Goal: Task Accomplishment & Management: Complete application form

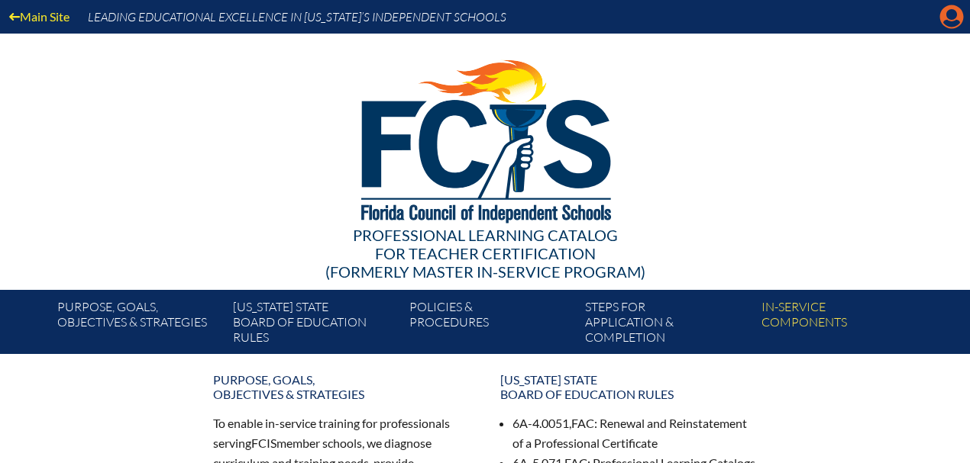
click at [940, 20] on icon at bounding box center [952, 17] width 24 height 24
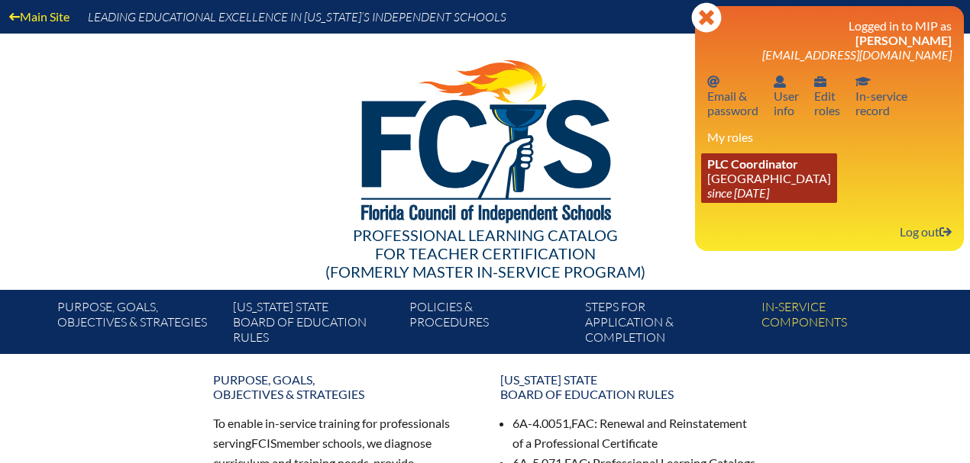
click at [786, 177] on link "PLC Coordinator Good Shepherd Episcopal School since 2021 Jul 1" at bounding box center [769, 178] width 136 height 50
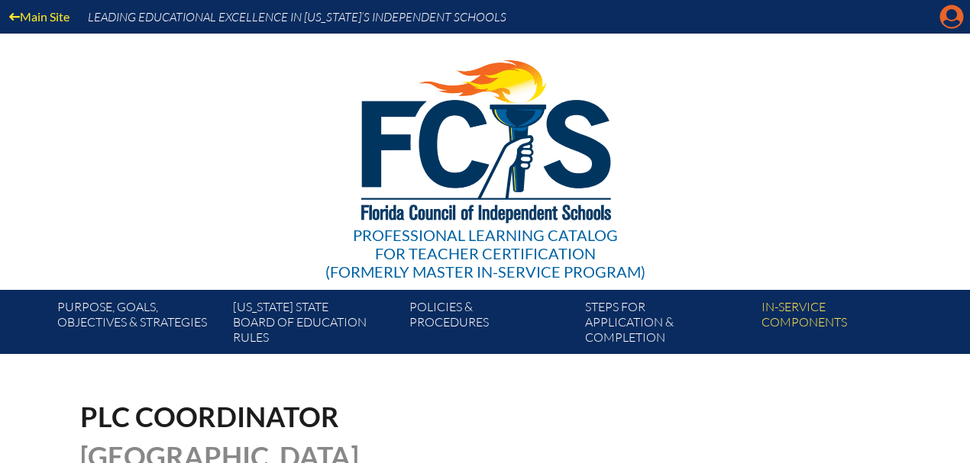
click at [947, 24] on icon "Manage account" at bounding box center [951, 17] width 24 height 24
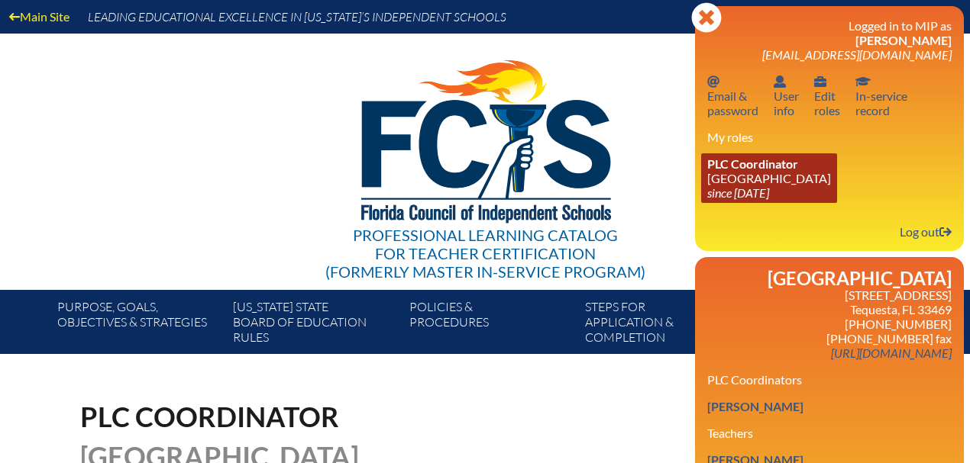
drag, startPoint x: 748, startPoint y: 195, endPoint x: 749, endPoint y: 186, distance: 10.0
click at [748, 194] on icon "since [DATE]" at bounding box center [738, 193] width 62 height 15
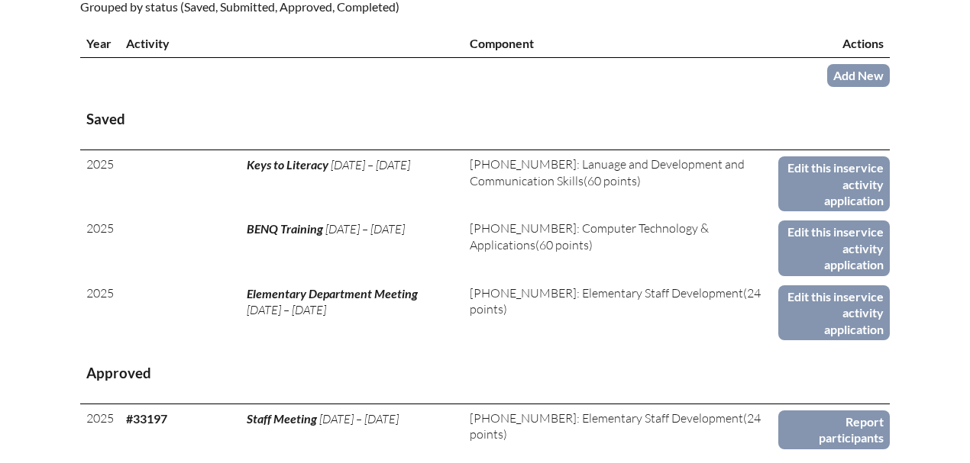
scroll to position [712, 0]
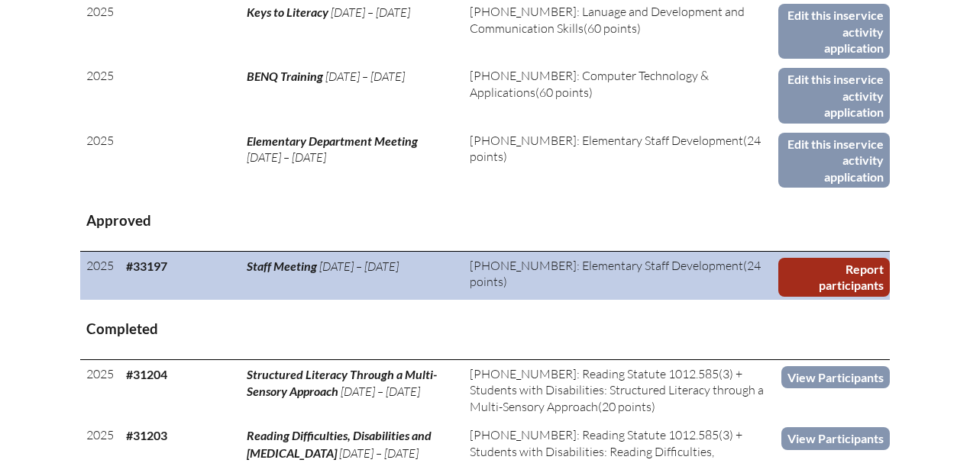
click at [813, 278] on link "Report participants" at bounding box center [833, 277] width 111 height 39
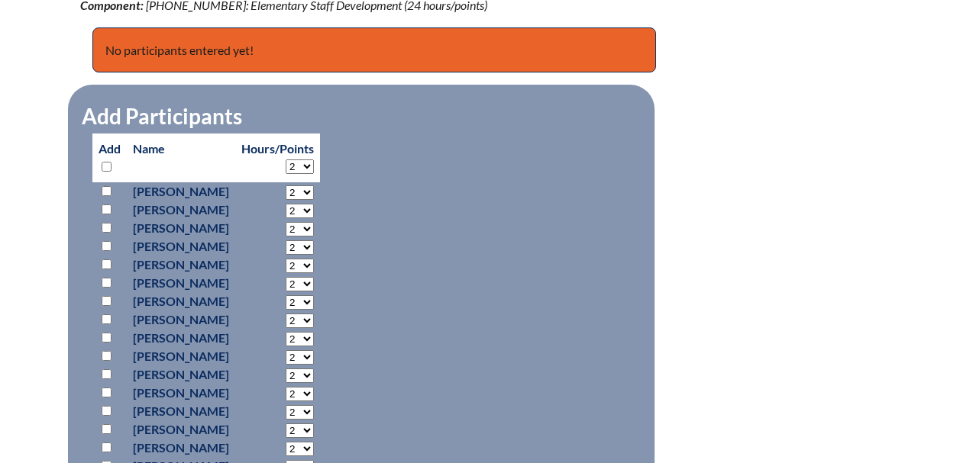
scroll to position [661, 0]
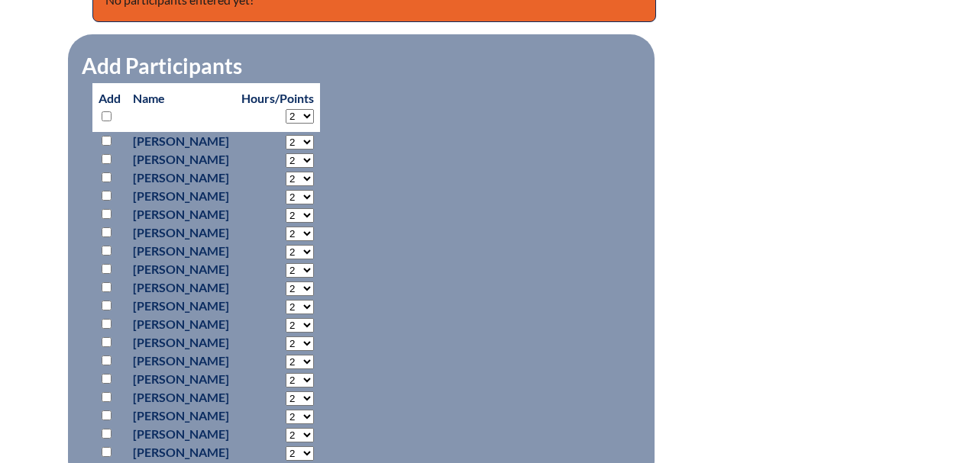
click at [314, 111] on select "2 3 4 5 6 7 8 9 10 11 12 13 14 15 16 17 18 19 20 21 22 23 24" at bounding box center [300, 116] width 28 height 15
select select "8"
click at [314, 109] on select "2 3 4 5 6 7 8 9 10 11 12 13 14 15 16 17 18 19 20 21 22 23 24" at bounding box center [300, 116] width 28 height 15
select select "8"
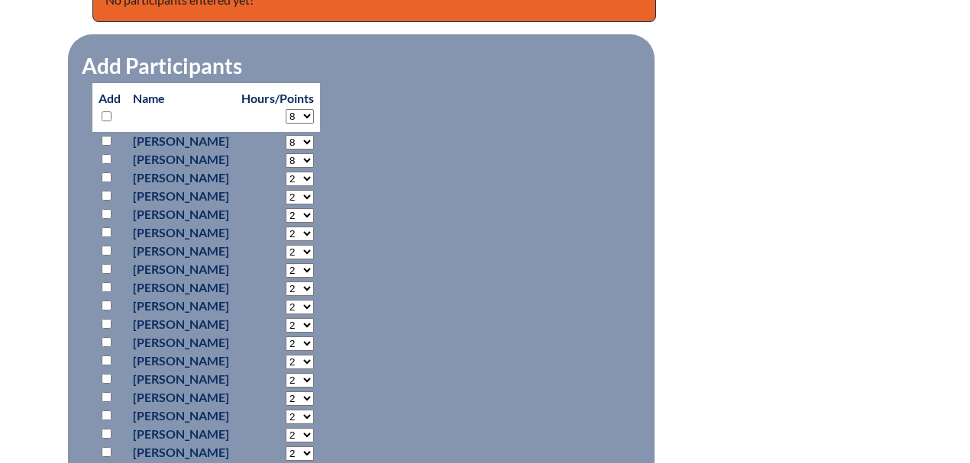
select select "8"
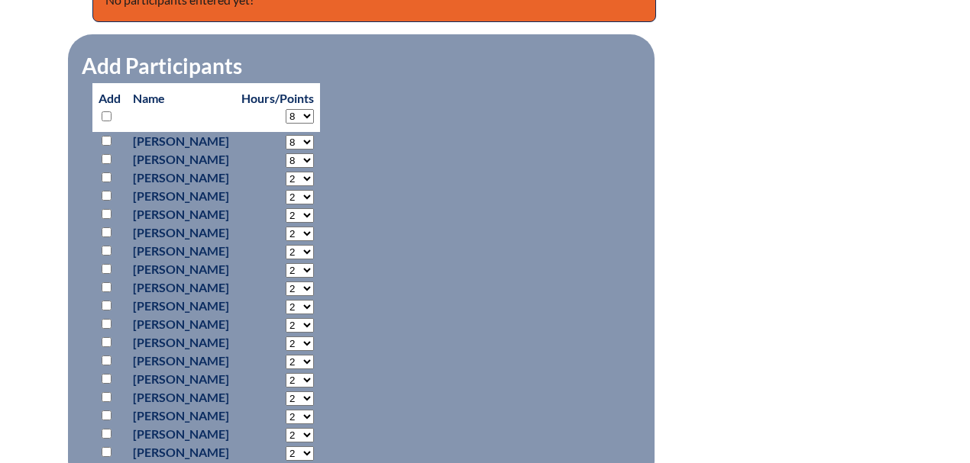
select select "8"
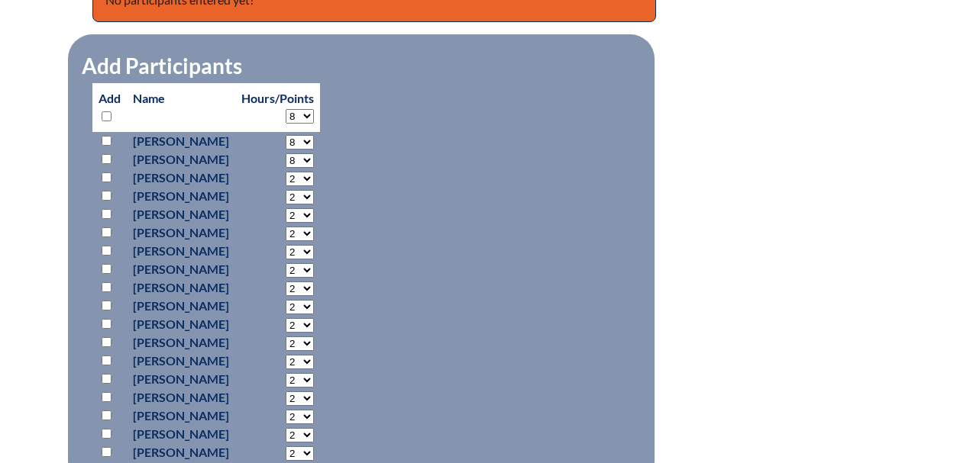
select select "8"
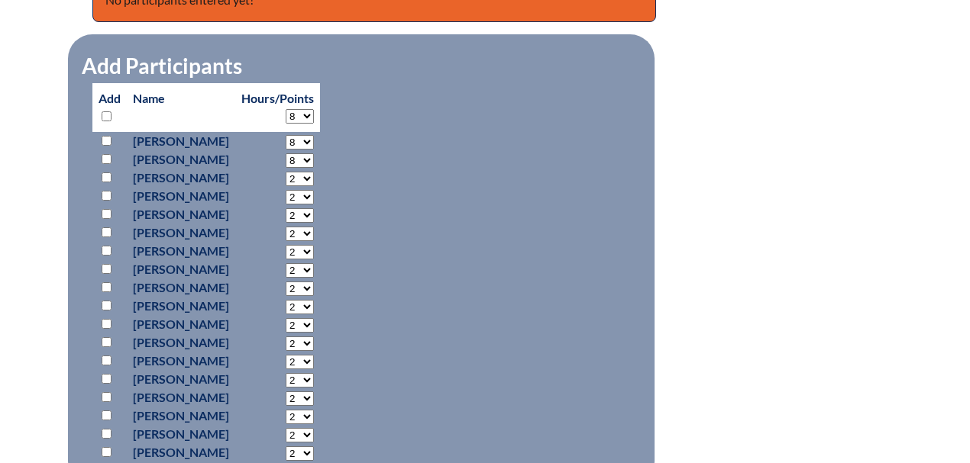
select select "8"
click at [108, 142] on input "checkbox" at bounding box center [107, 141] width 10 height 10
checkbox input "true"
click at [108, 157] on input "checkbox" at bounding box center [107, 159] width 10 height 10
checkbox input "true"
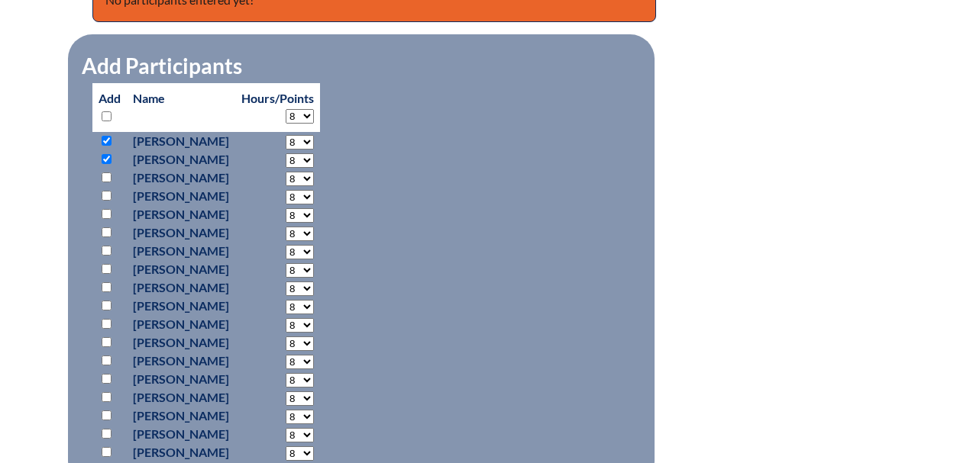
click at [106, 196] on input "checkbox" at bounding box center [107, 196] width 10 height 10
checkbox input "true"
click at [105, 232] on input "checkbox" at bounding box center [107, 233] width 10 height 10
checkbox input "true"
click at [108, 246] on input "checkbox" at bounding box center [107, 251] width 10 height 10
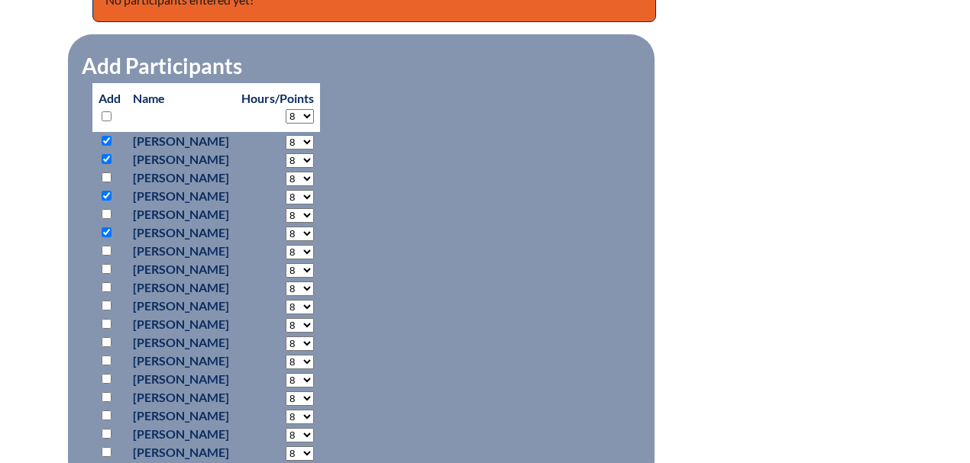
checkbox input "true"
click at [105, 268] on input "checkbox" at bounding box center [107, 269] width 10 height 10
checkbox input "true"
click at [105, 287] on input "checkbox" at bounding box center [107, 287] width 10 height 10
checkbox input "true"
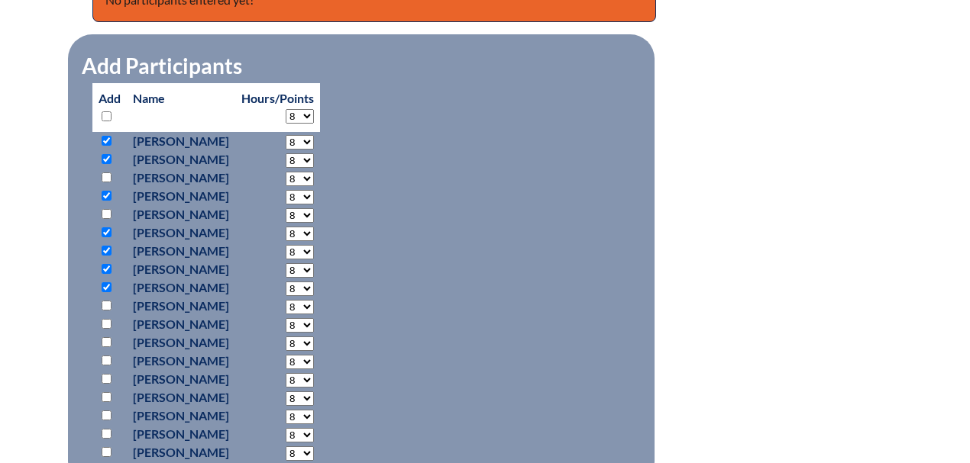
click at [104, 339] on input "checkbox" at bounding box center [107, 342] width 10 height 10
checkbox input "true"
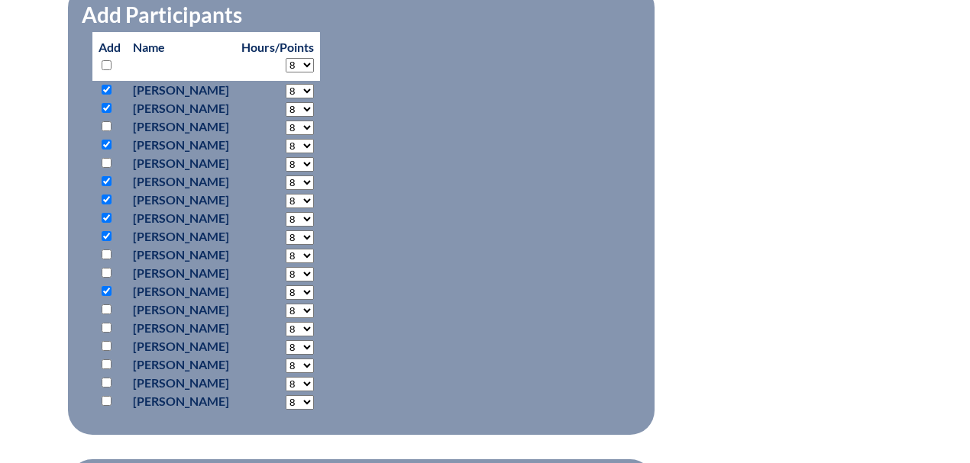
scroll to position [763, 0]
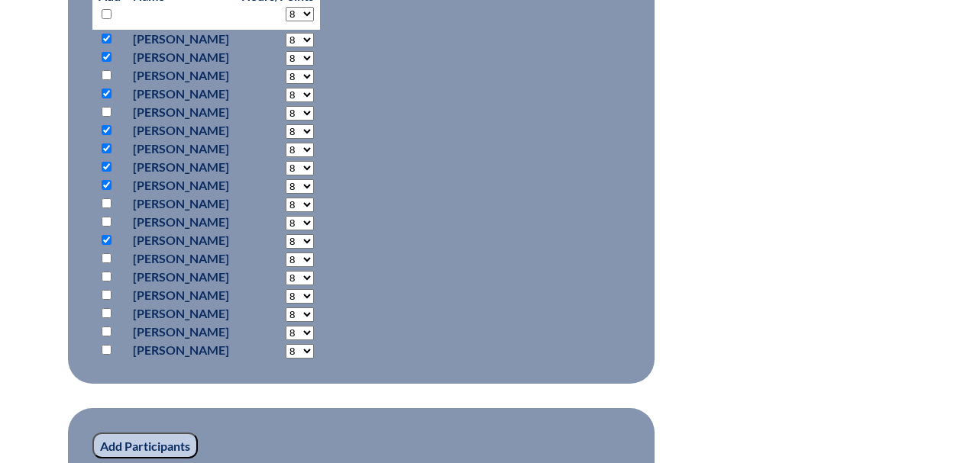
click at [106, 253] on input "checkbox" at bounding box center [107, 258] width 10 height 10
checkbox input "true"
click at [105, 272] on input "checkbox" at bounding box center [107, 277] width 10 height 10
checkbox input "true"
click at [105, 295] on input "checkbox" at bounding box center [107, 295] width 10 height 10
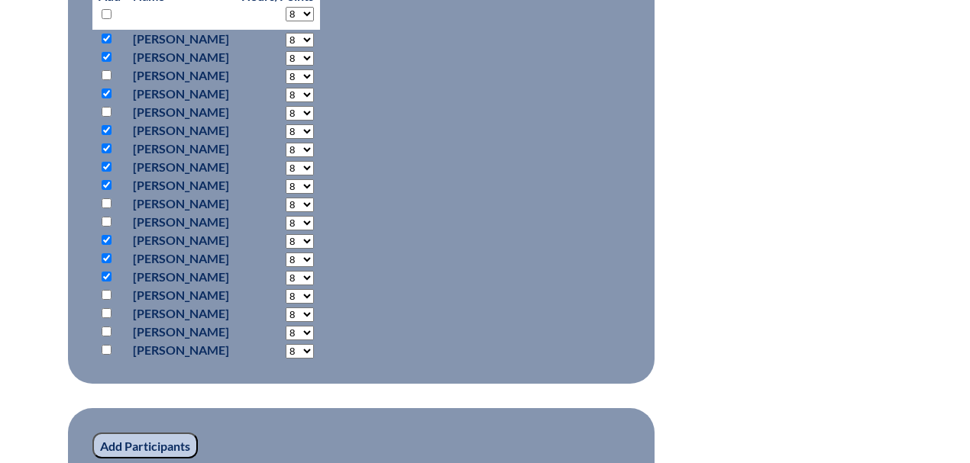
checkbox input "true"
click at [102, 328] on input "checkbox" at bounding box center [107, 332] width 10 height 10
checkbox input "true"
click at [105, 347] on input "checkbox" at bounding box center [107, 350] width 10 height 10
checkbox input "true"
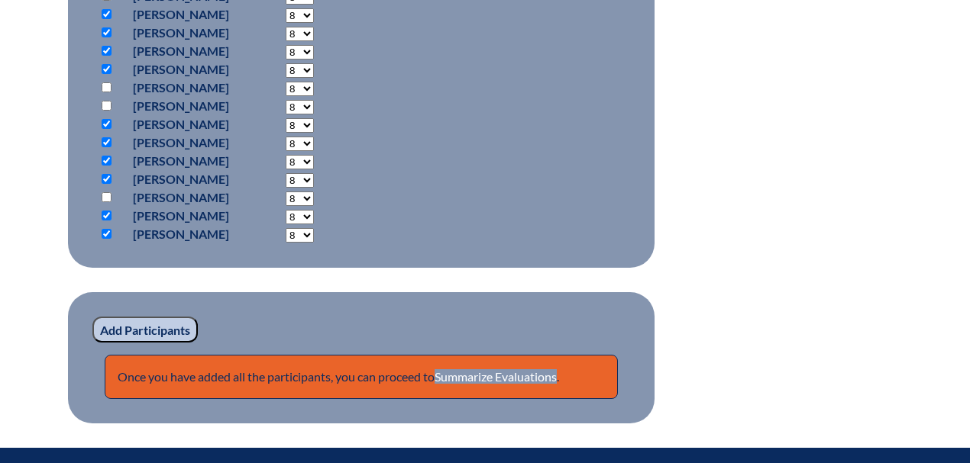
scroll to position [1032, 0]
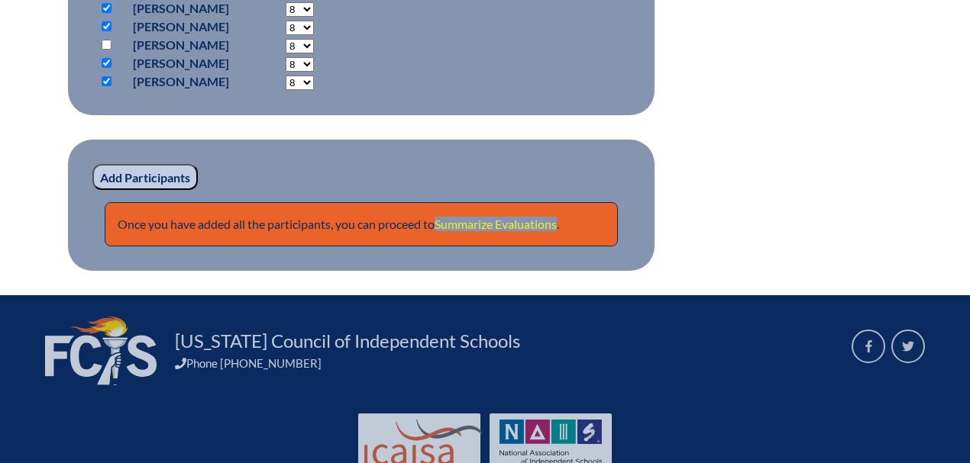
click at [518, 221] on link "Summarize Evaluations" at bounding box center [495, 224] width 122 height 15
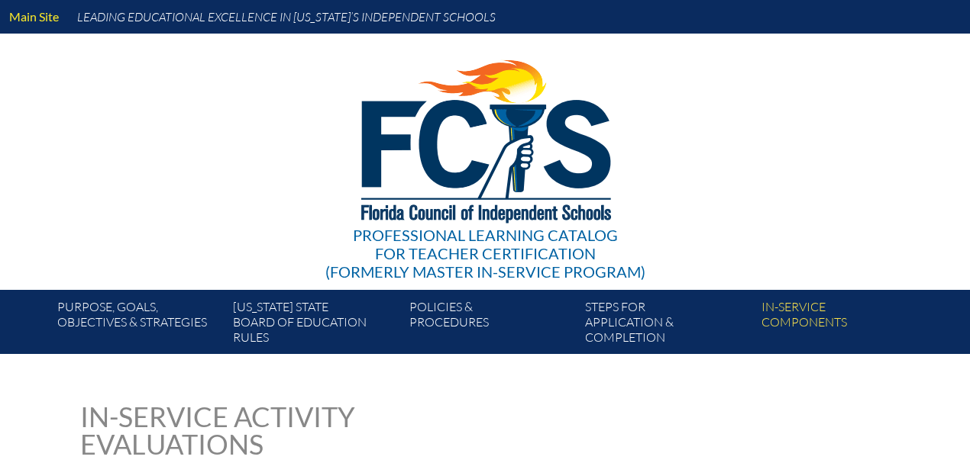
type input "0"
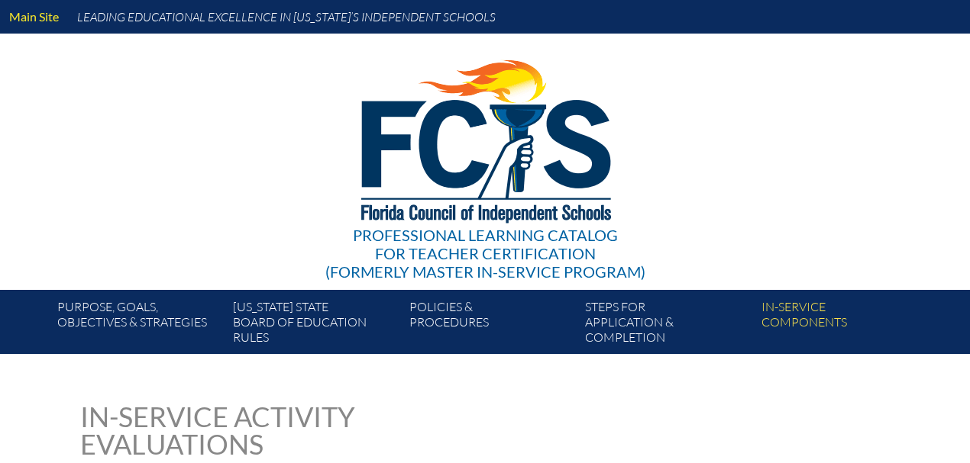
type input "0"
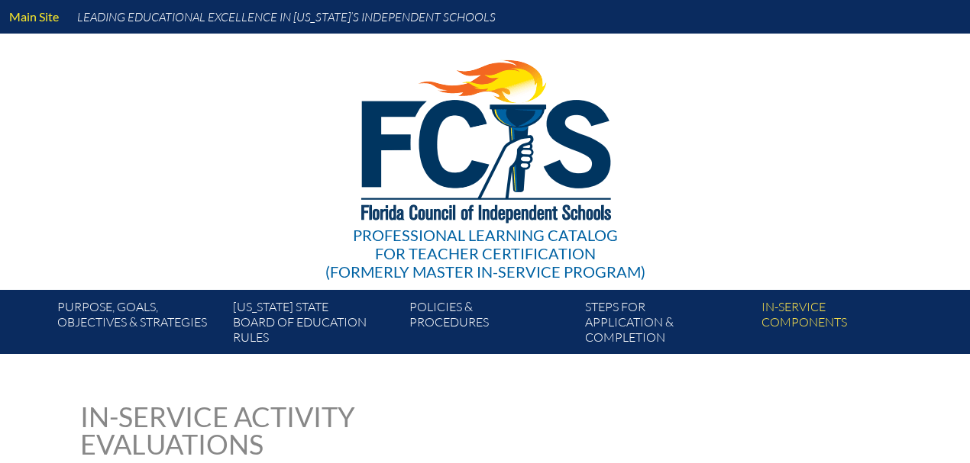
type input "0"
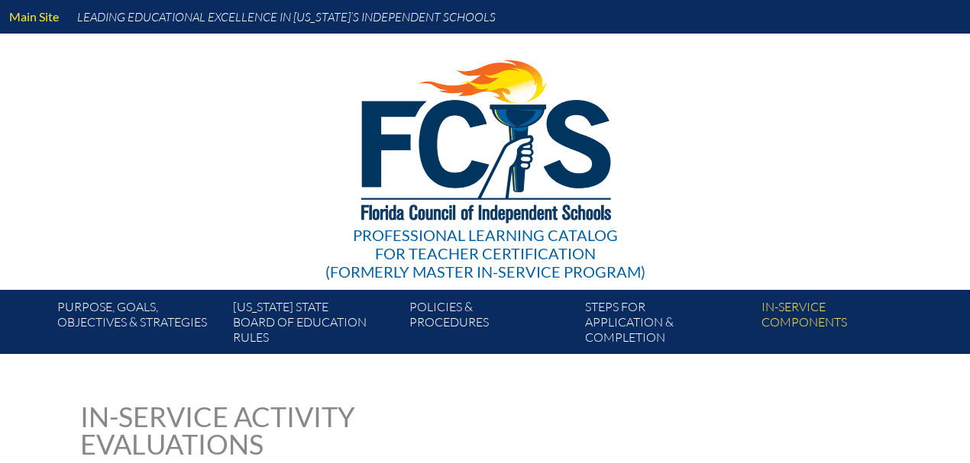
type input "0"
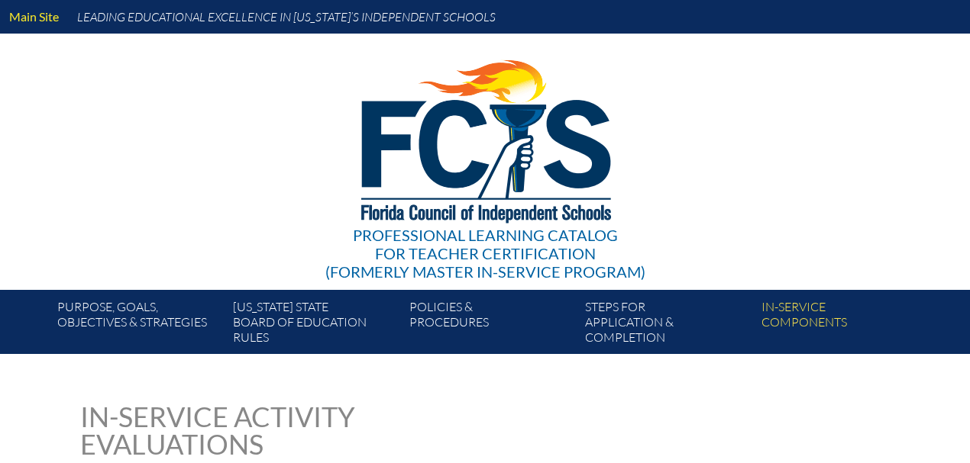
type input "0"
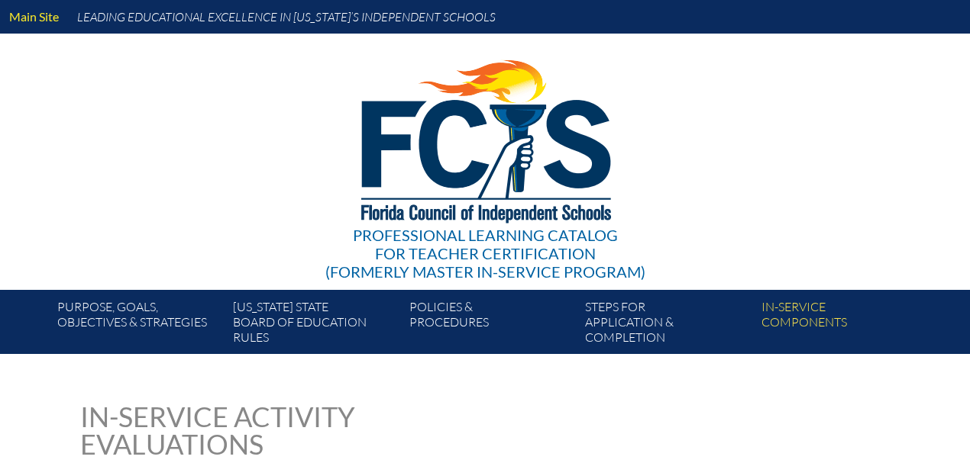
type input "0"
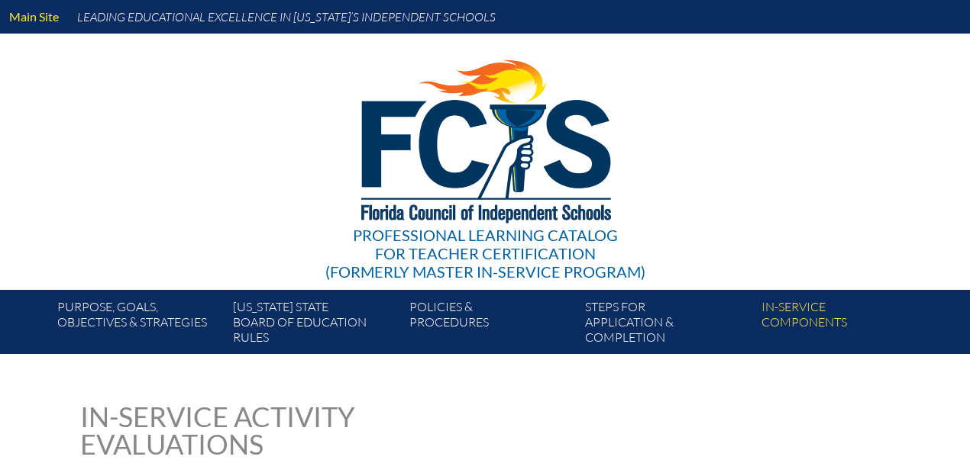
type input "0"
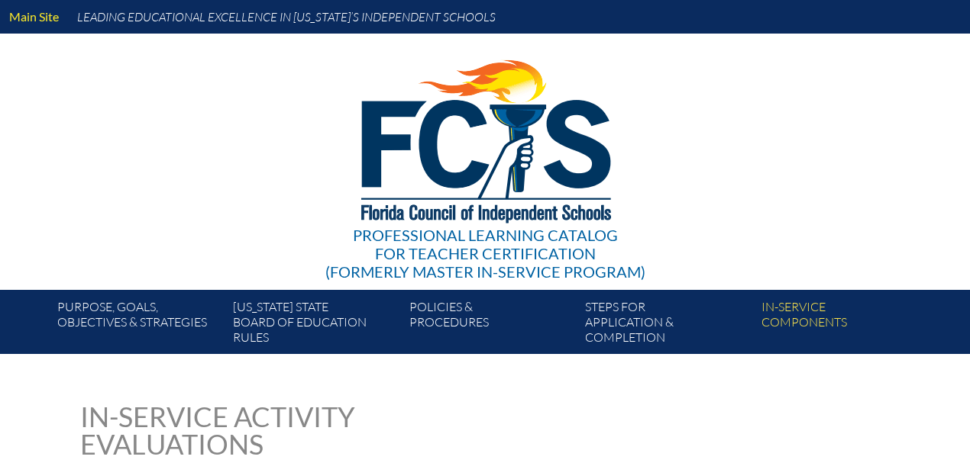
type input "0"
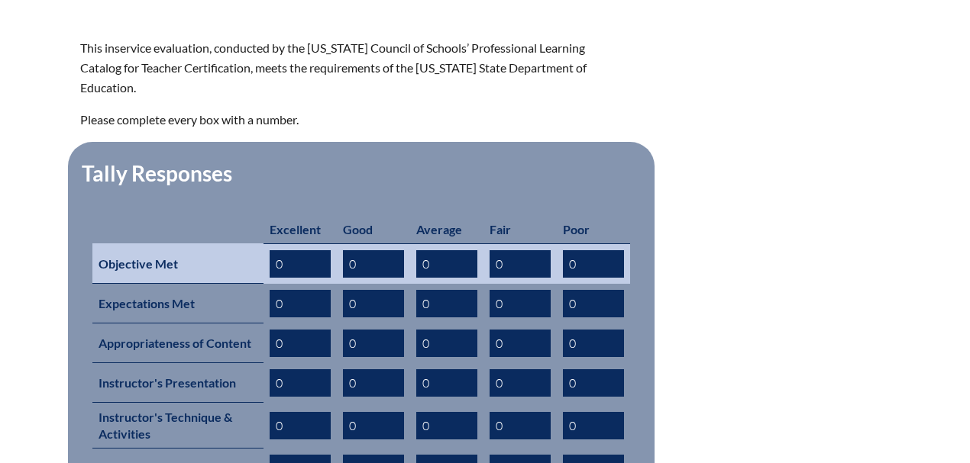
scroll to position [712, 0]
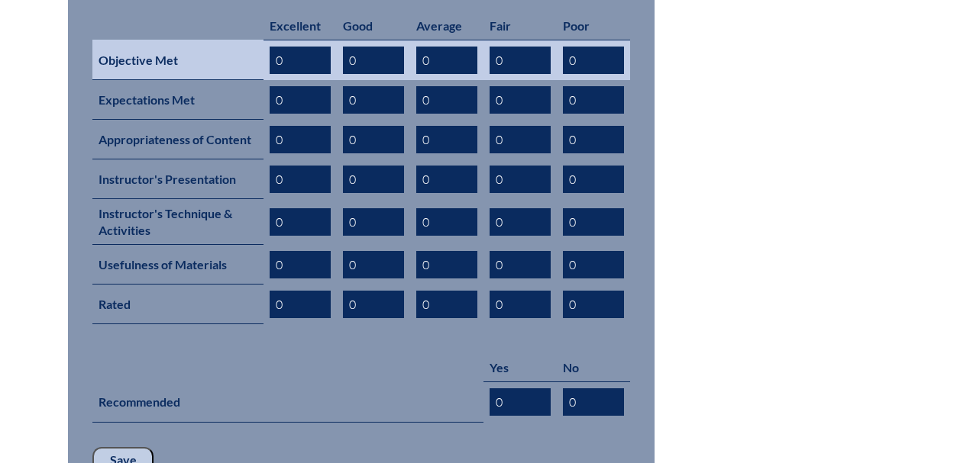
click at [310, 47] on input "0" at bounding box center [300, 60] width 61 height 27
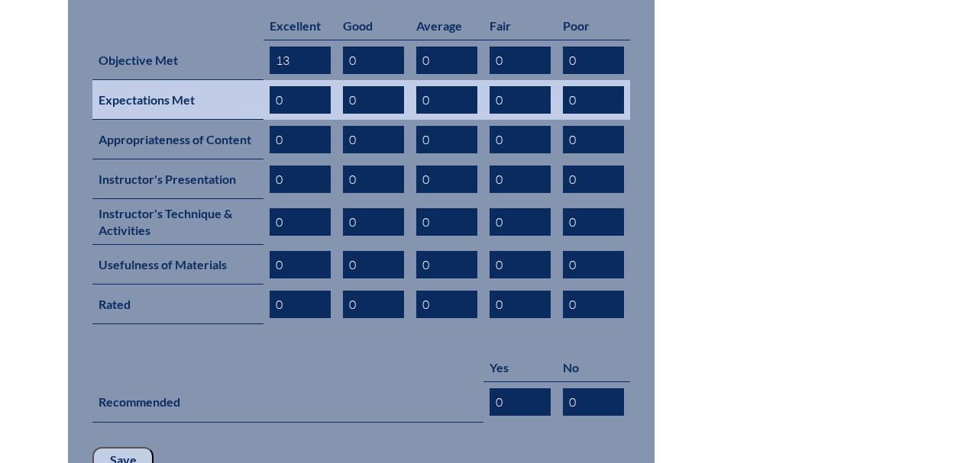
type input "13"
click at [293, 86] on input "0" at bounding box center [300, 99] width 61 height 27
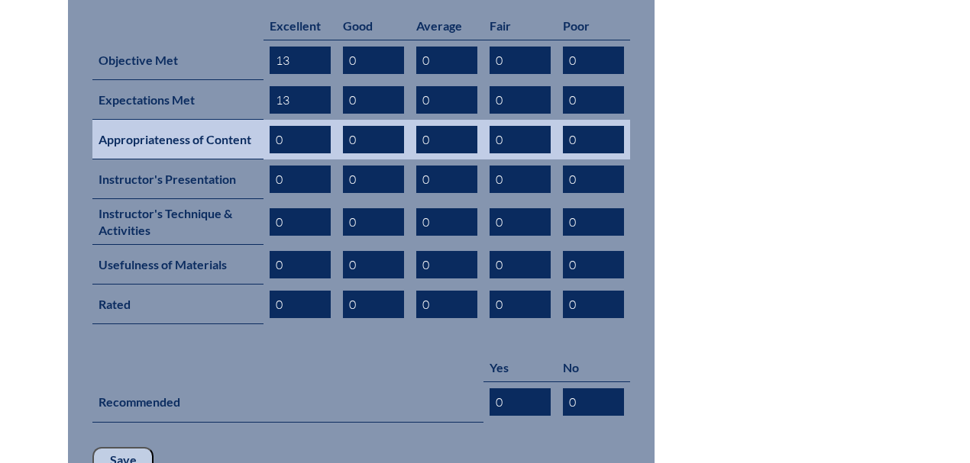
type input "13"
click at [286, 126] on input "0" at bounding box center [300, 139] width 61 height 27
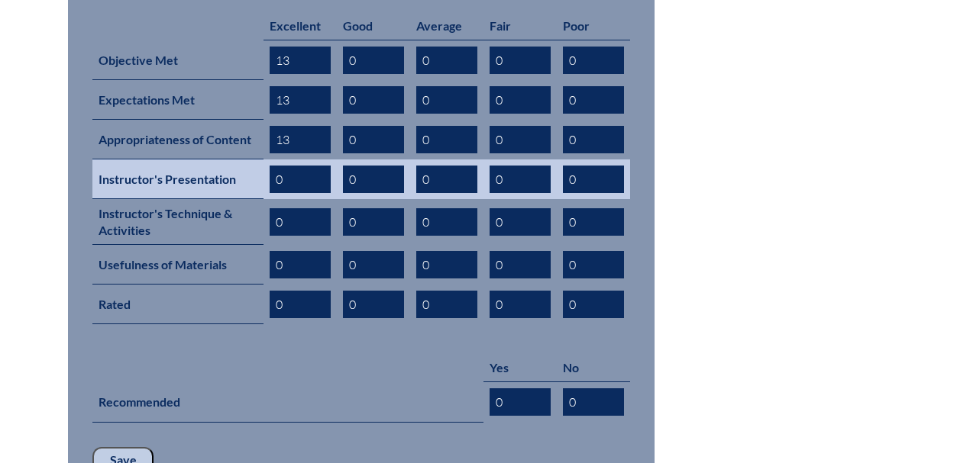
type input "13"
click at [284, 166] on input "0" at bounding box center [300, 179] width 61 height 27
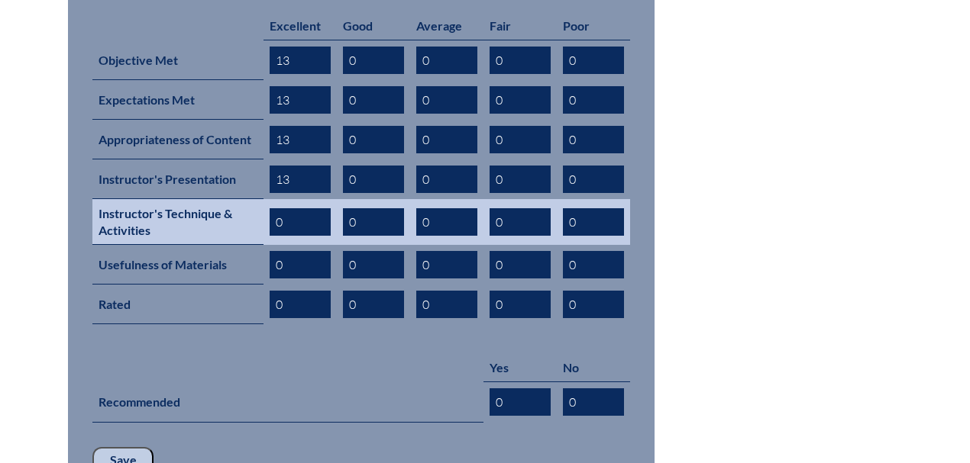
type input "13"
click at [286, 208] on input "0" at bounding box center [300, 221] width 61 height 27
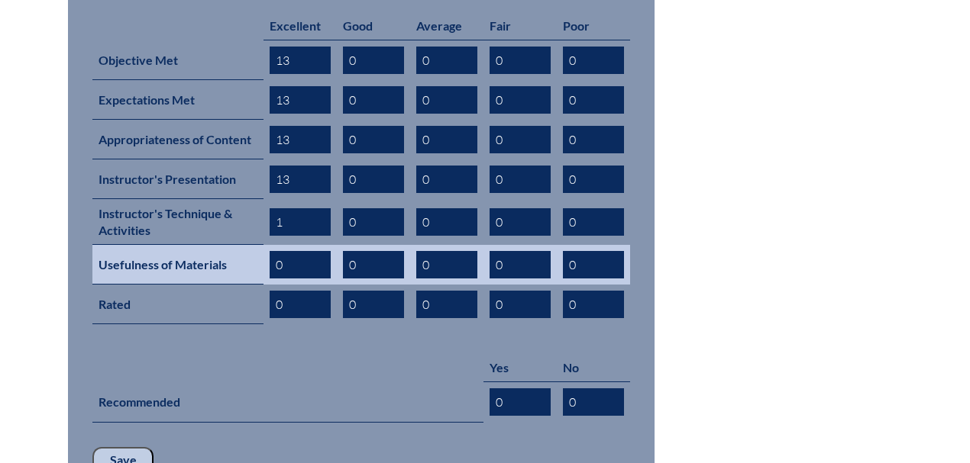
type input "1"
click at [283, 251] on input "0" at bounding box center [300, 264] width 61 height 27
click at [290, 253] on input "1" at bounding box center [300, 264] width 61 height 27
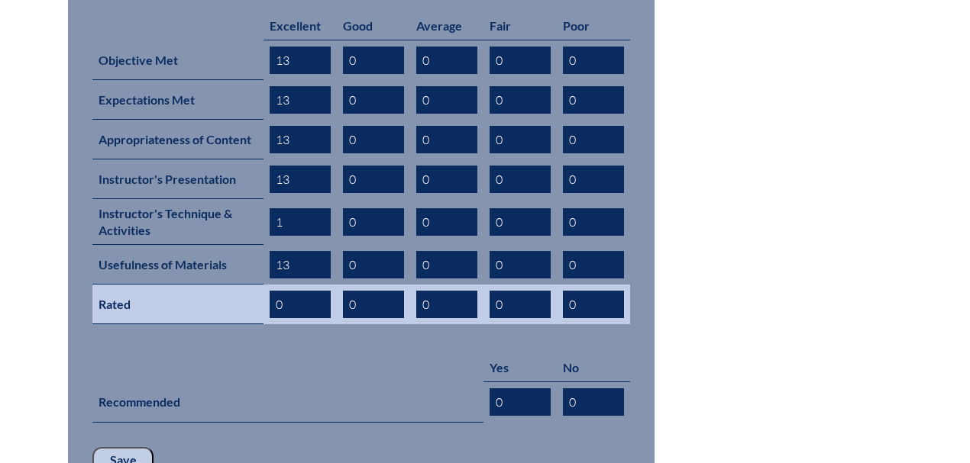
type input "13"
click at [292, 291] on input "0" at bounding box center [300, 304] width 61 height 27
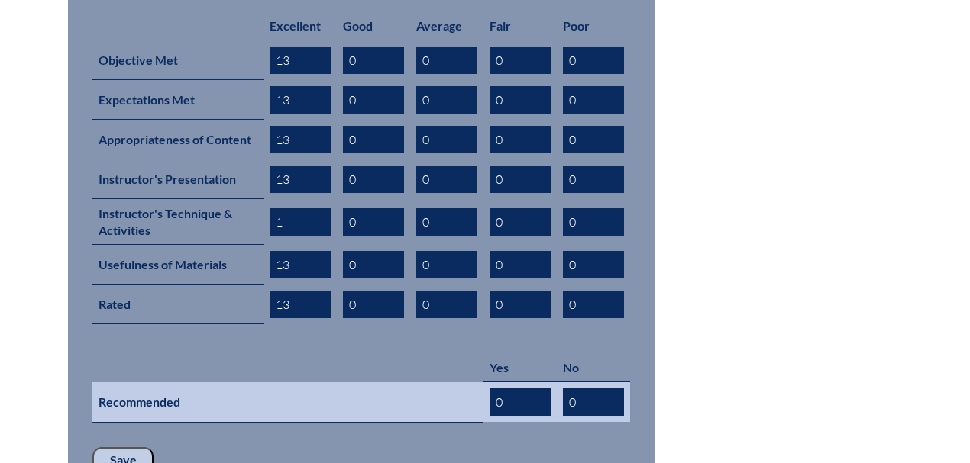
type input "13"
click at [521, 389] on input "0" at bounding box center [519, 402] width 61 height 27
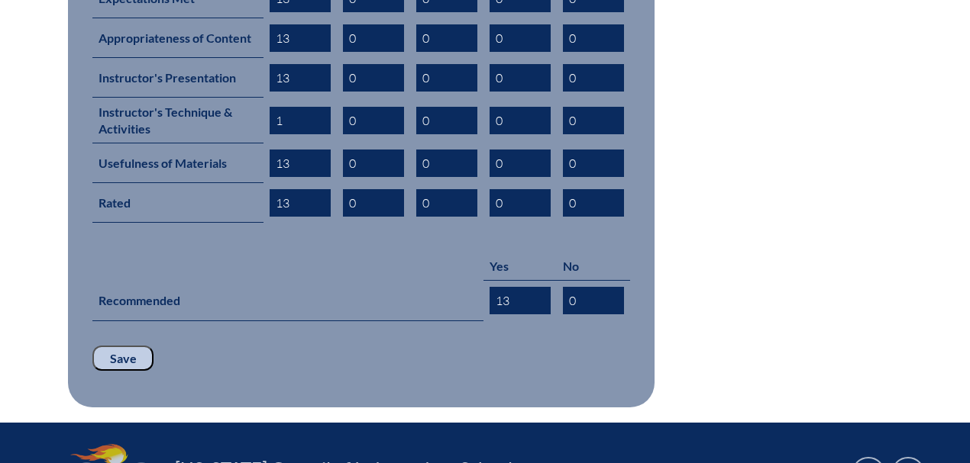
scroll to position [967, 0]
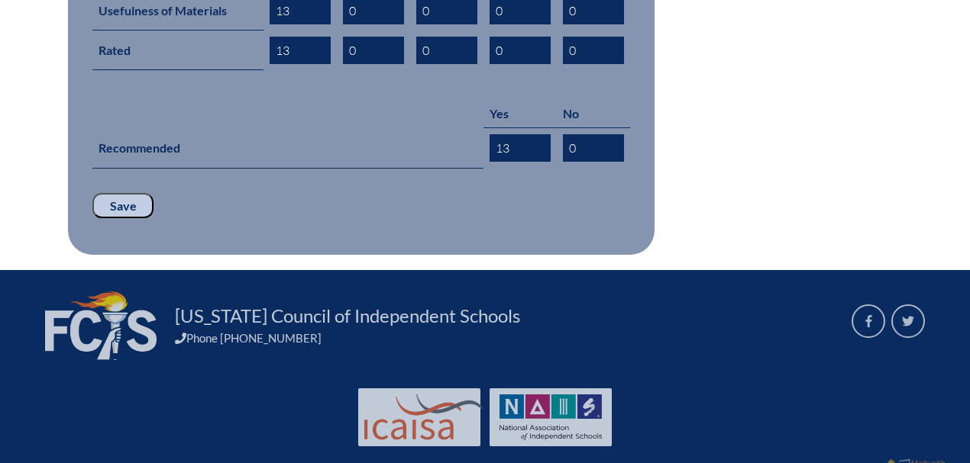
type input "13"
click at [115, 193] on input "Save" at bounding box center [122, 206] width 61 height 26
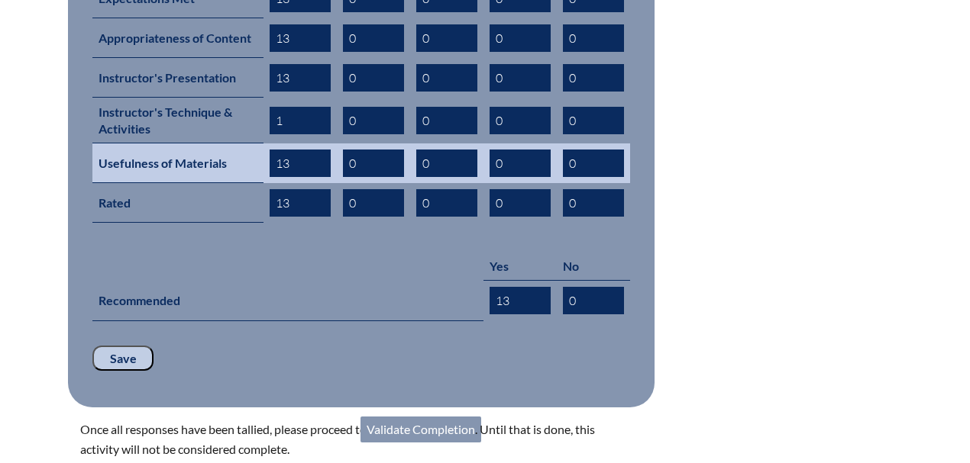
scroll to position [865, 0]
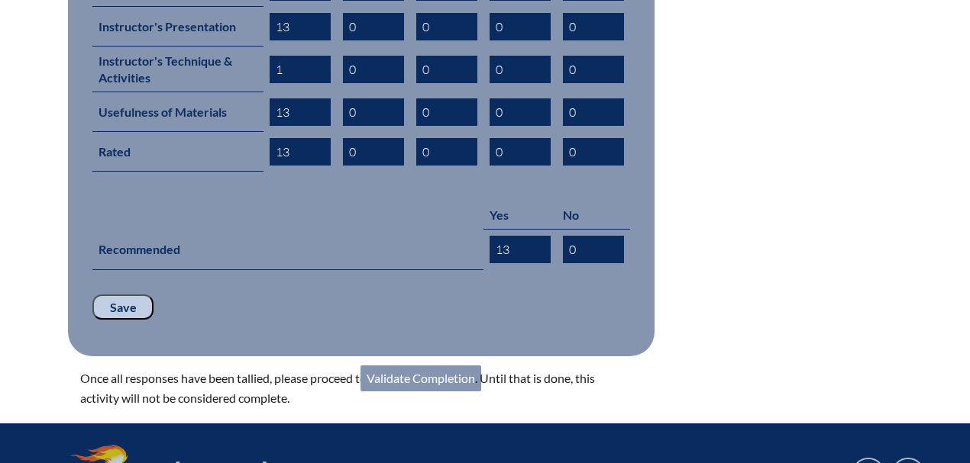
click at [423, 366] on link "Validate Completion" at bounding box center [420, 379] width 121 height 26
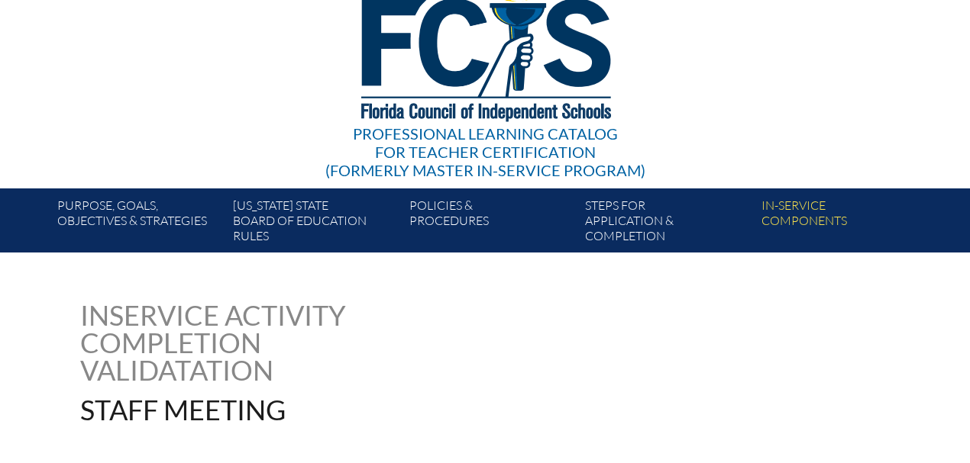
scroll to position [407, 0]
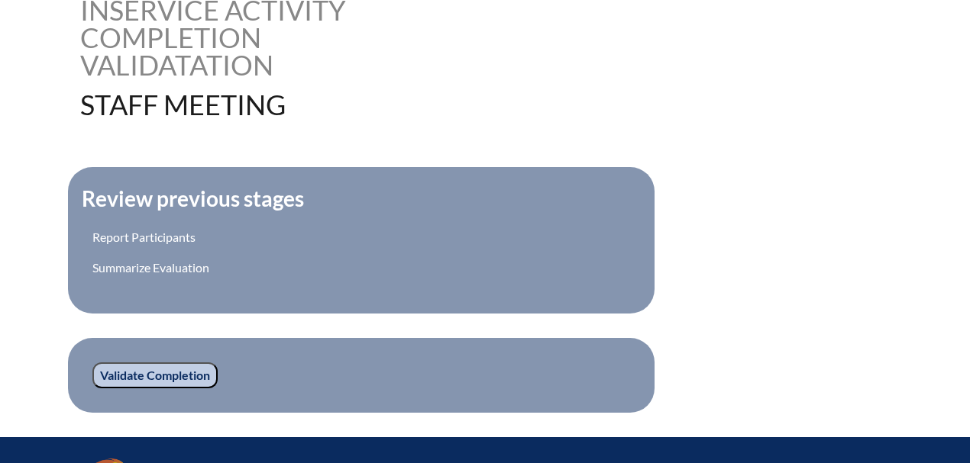
click at [154, 373] on input "Validate Completion" at bounding box center [154, 376] width 125 height 26
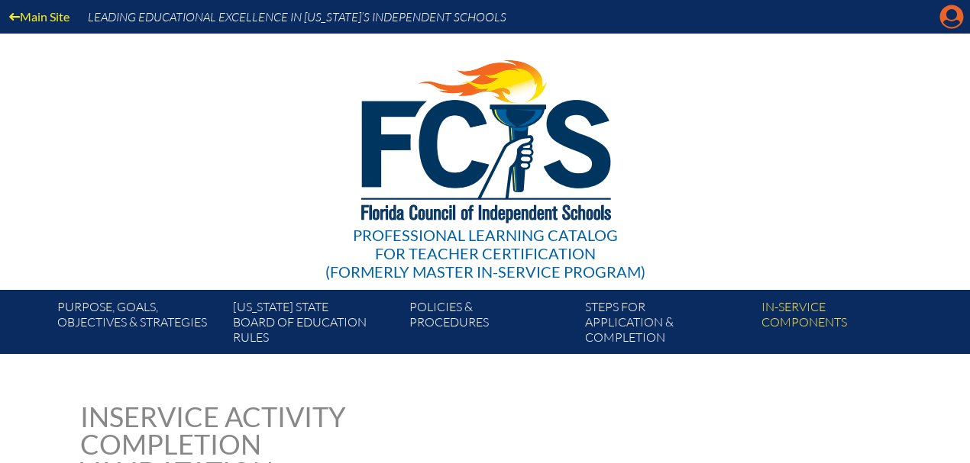
click at [957, 11] on icon at bounding box center [952, 17] width 24 height 24
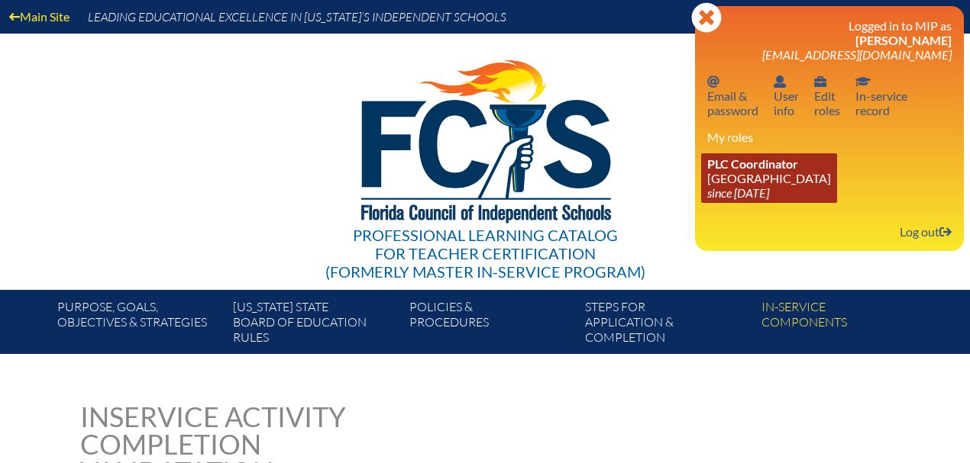
click at [753, 168] on span "PLC Coordinator" at bounding box center [752, 164] width 91 height 15
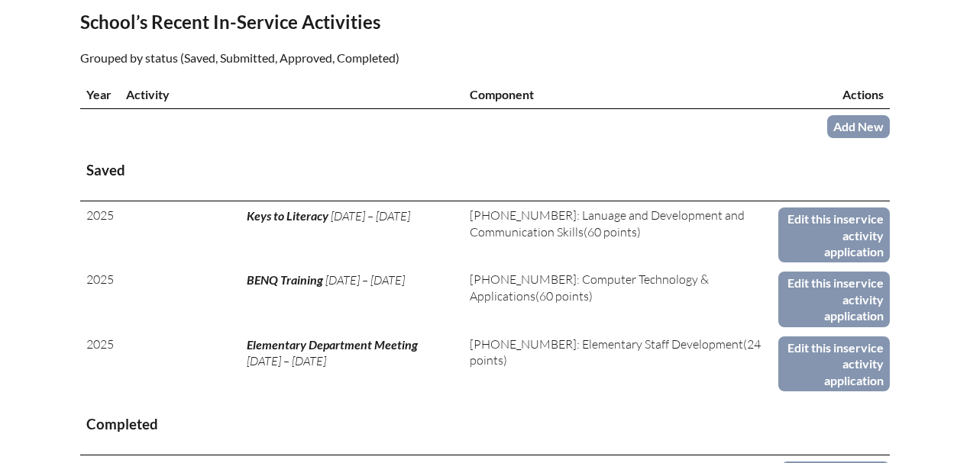
scroll to position [661, 0]
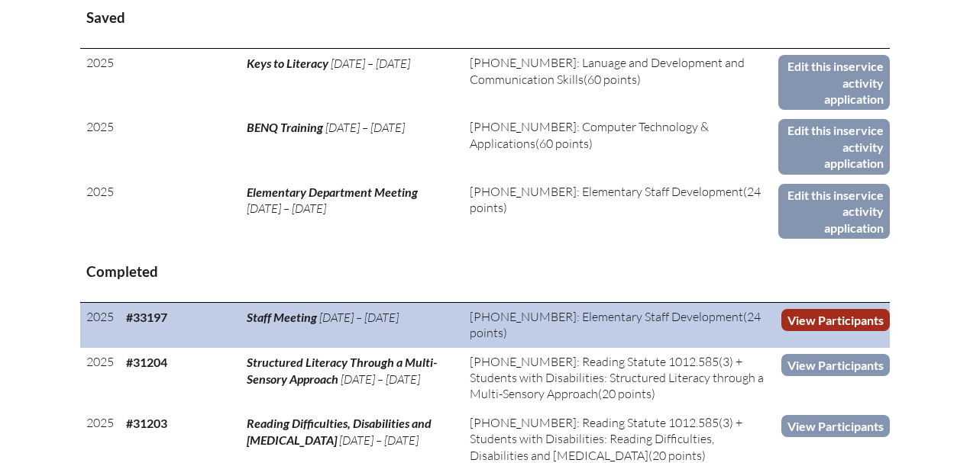
click at [836, 311] on link "View Participants" at bounding box center [835, 320] width 108 height 22
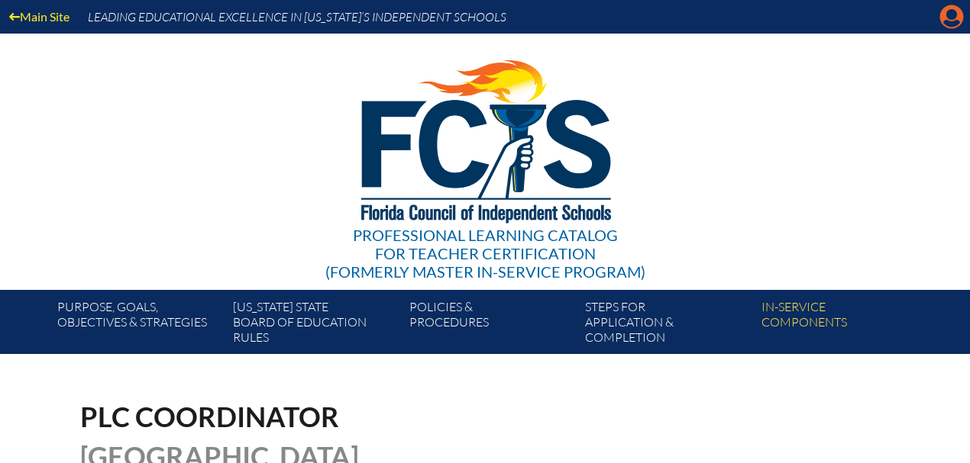
click at [951, 11] on icon "Manage account" at bounding box center [951, 17] width 24 height 24
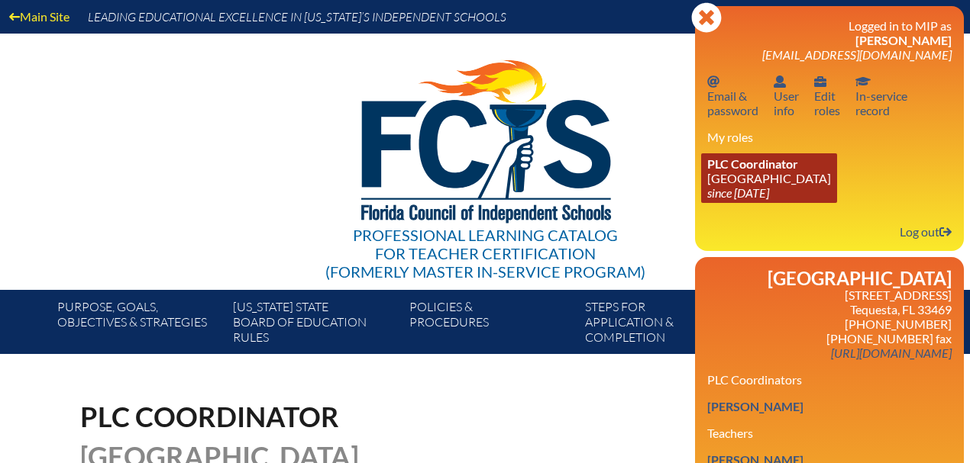
click at [744, 188] on icon "since [DATE]" at bounding box center [738, 193] width 62 height 15
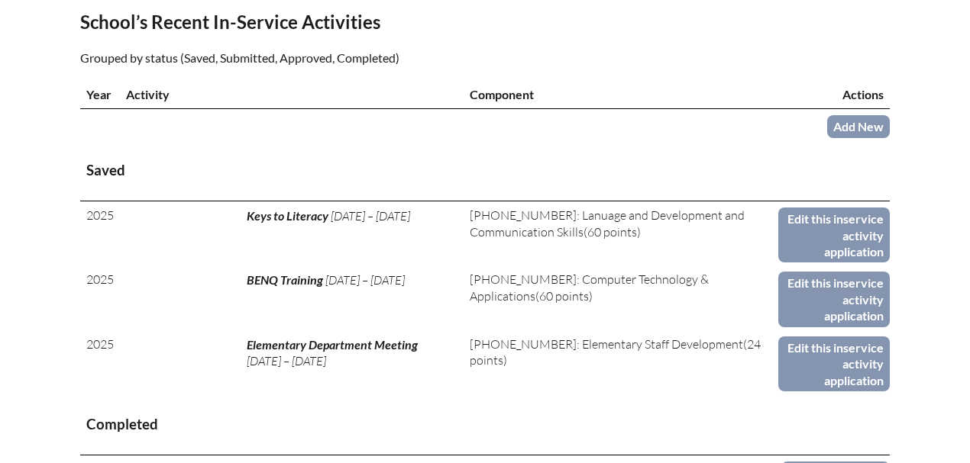
scroll to position [712, 0]
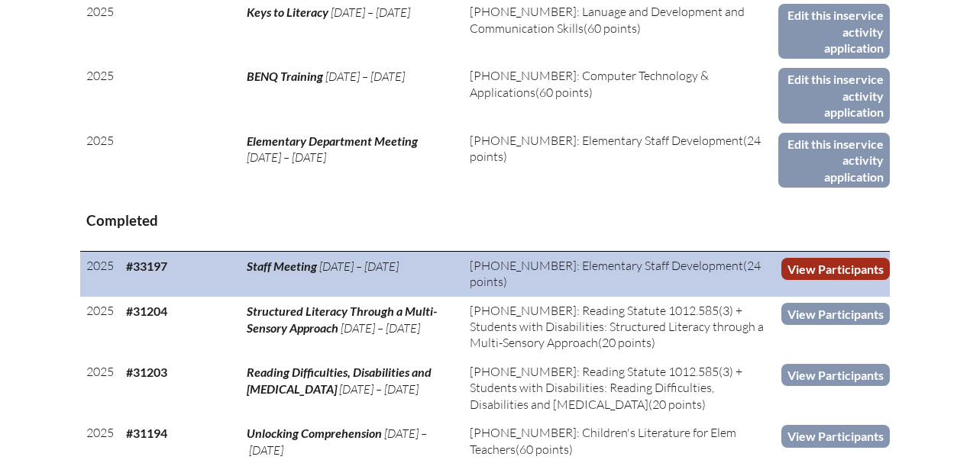
click at [828, 261] on link "View Participants" at bounding box center [835, 269] width 108 height 22
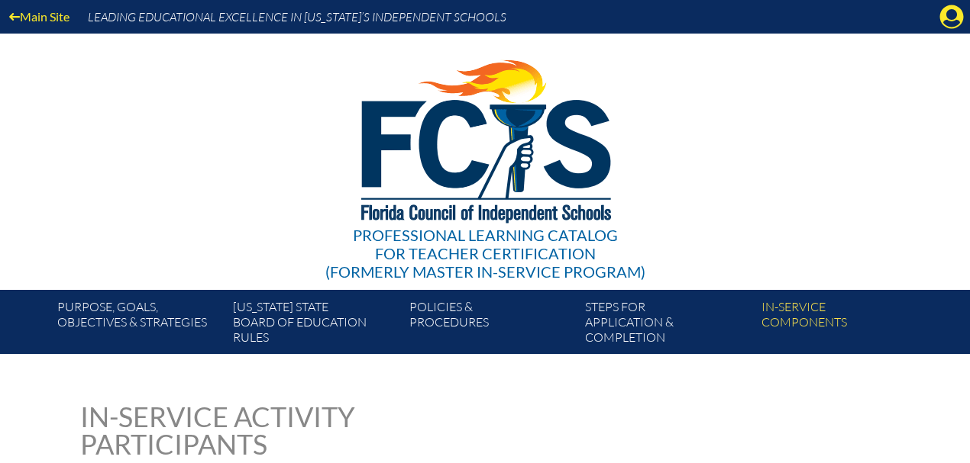
scroll to position [254, 0]
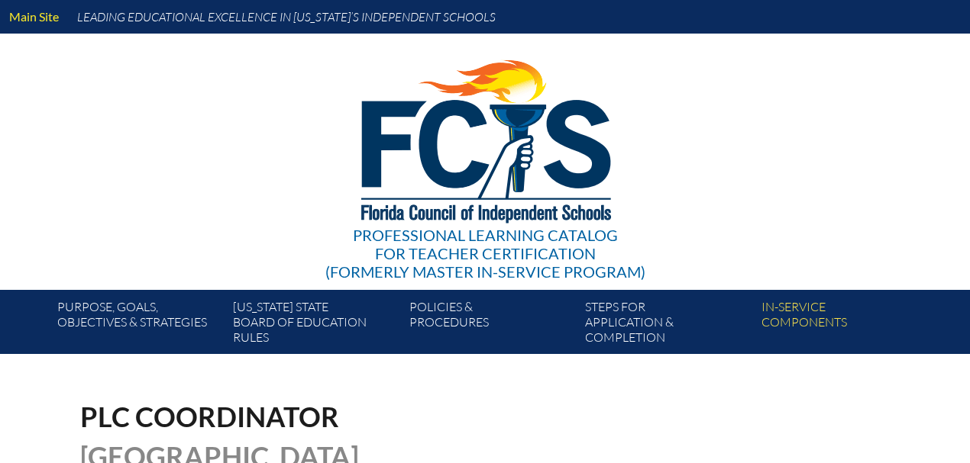
scroll to position [705, 0]
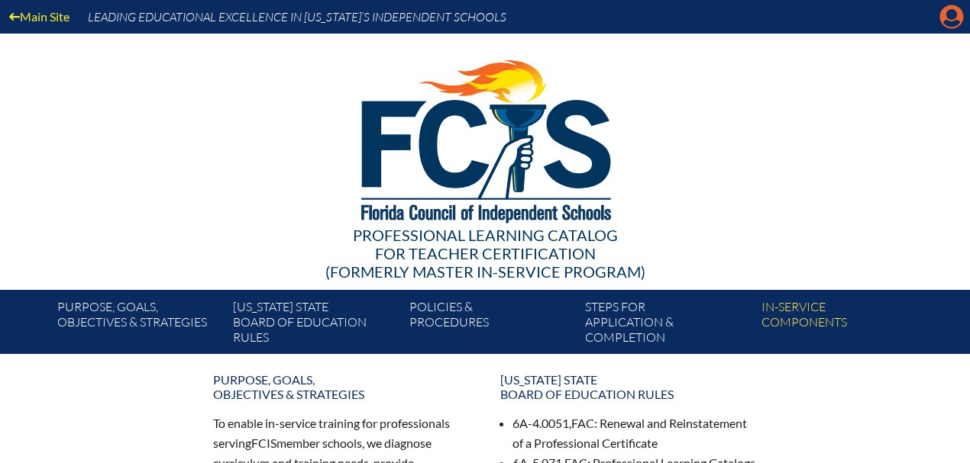
click at [962, 16] on icon at bounding box center [952, 17] width 24 height 24
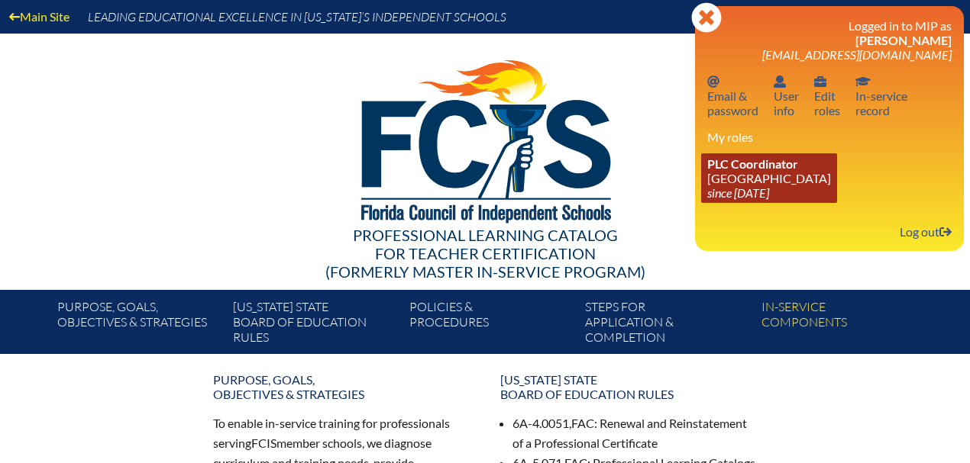
click at [773, 173] on link "PLC Coordinator [GEOGRAPHIC_DATA] since [DATE]" at bounding box center [769, 178] width 136 height 50
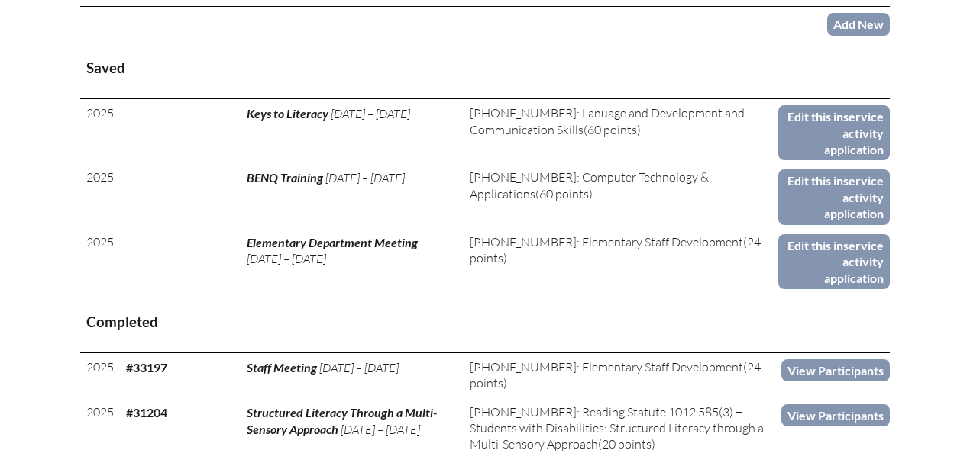
scroll to position [814, 0]
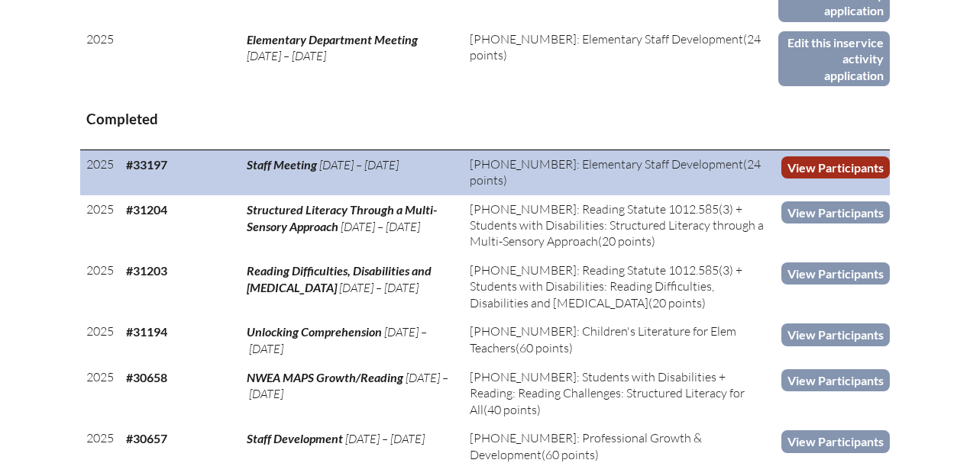
click at [803, 166] on link "View Participants" at bounding box center [835, 168] width 108 height 22
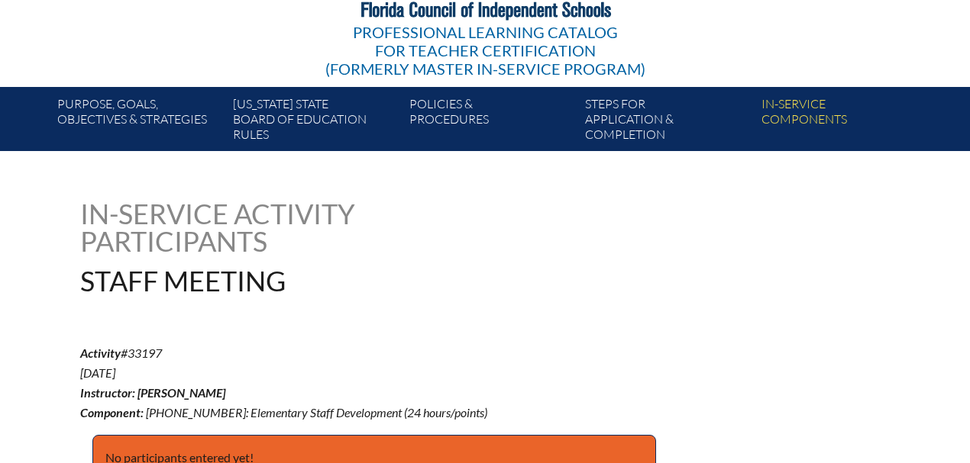
scroll to position [407, 0]
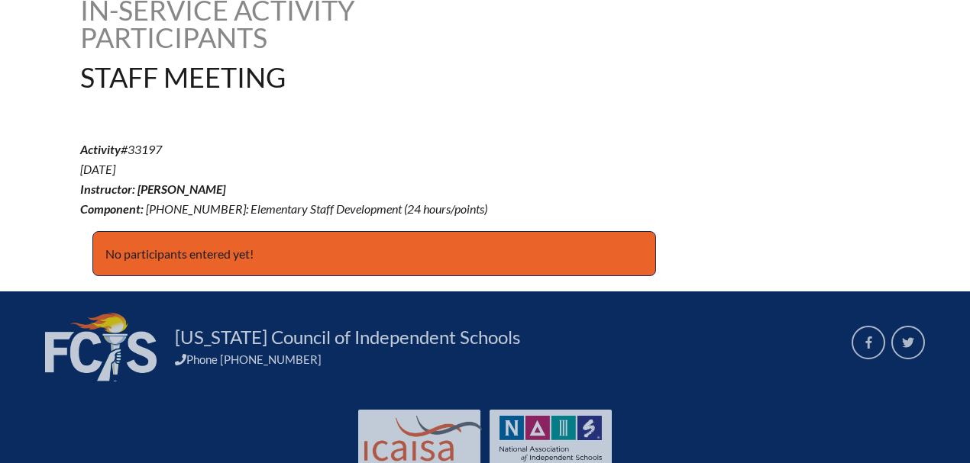
click at [216, 255] on p "No participants entered yet!" at bounding box center [373, 254] width 563 height 46
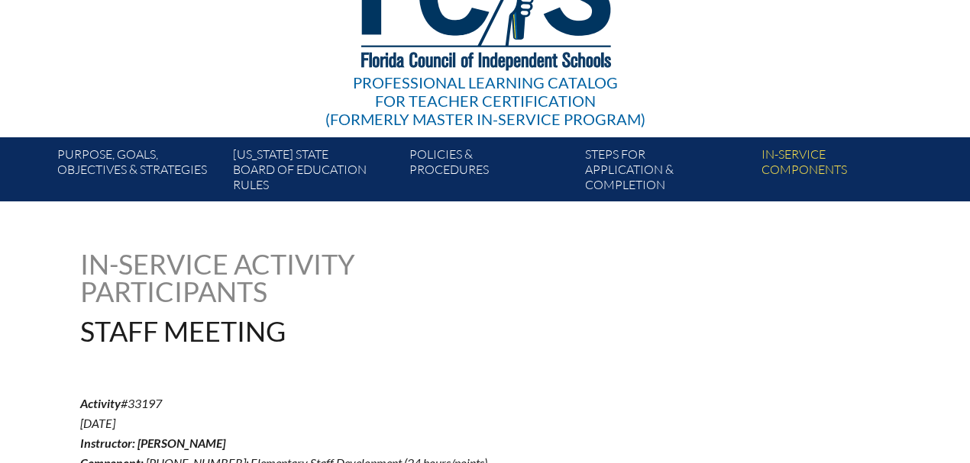
scroll to position [0, 0]
